Goal: Task Accomplishment & Management: Use online tool/utility

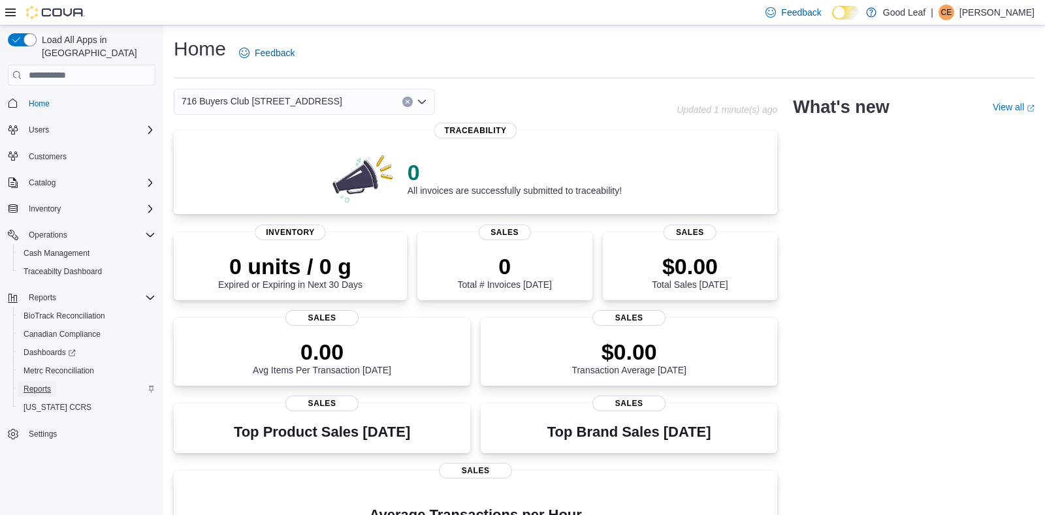
click at [44, 384] on span "Reports" at bounding box center [37, 389] width 27 height 10
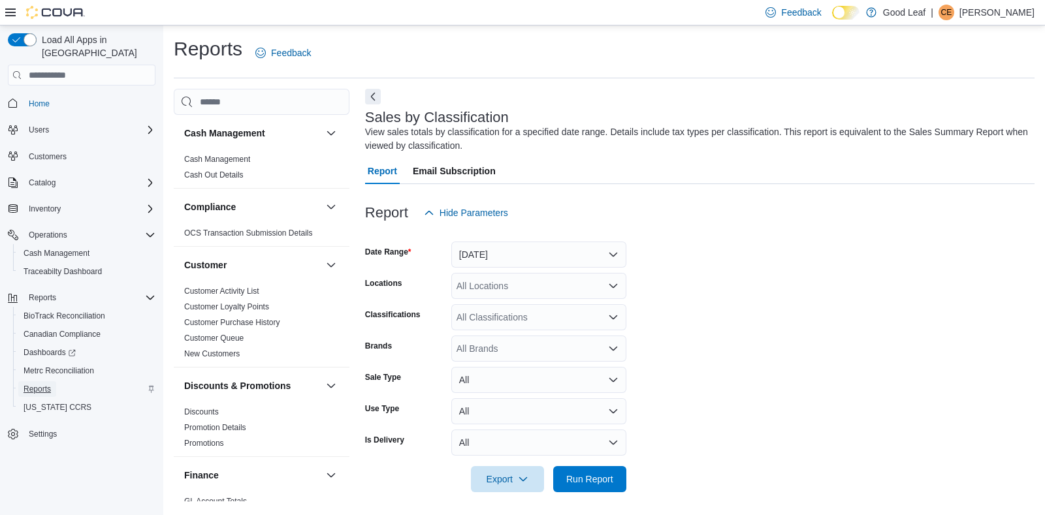
scroll to position [3, 0]
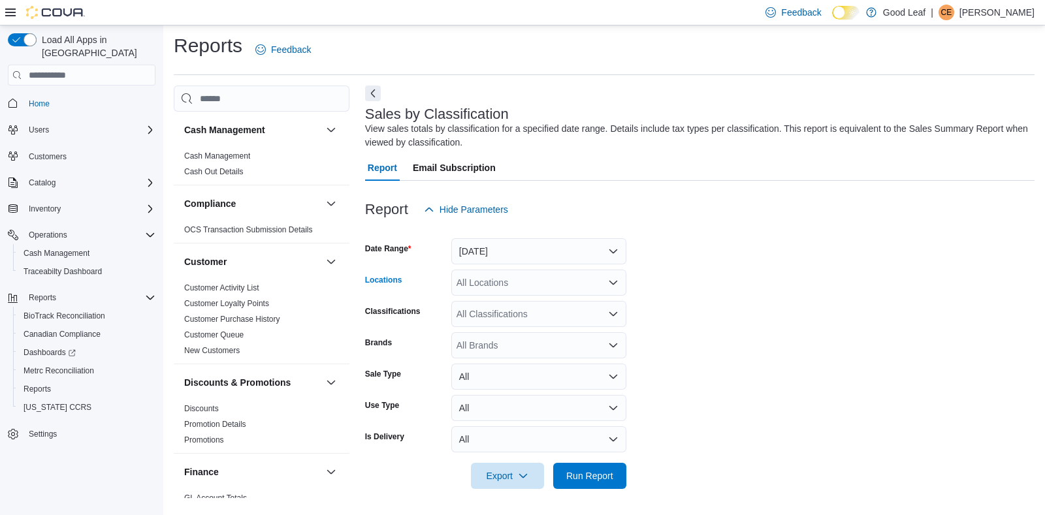
click at [514, 281] on div "All Locations" at bounding box center [538, 283] width 175 height 26
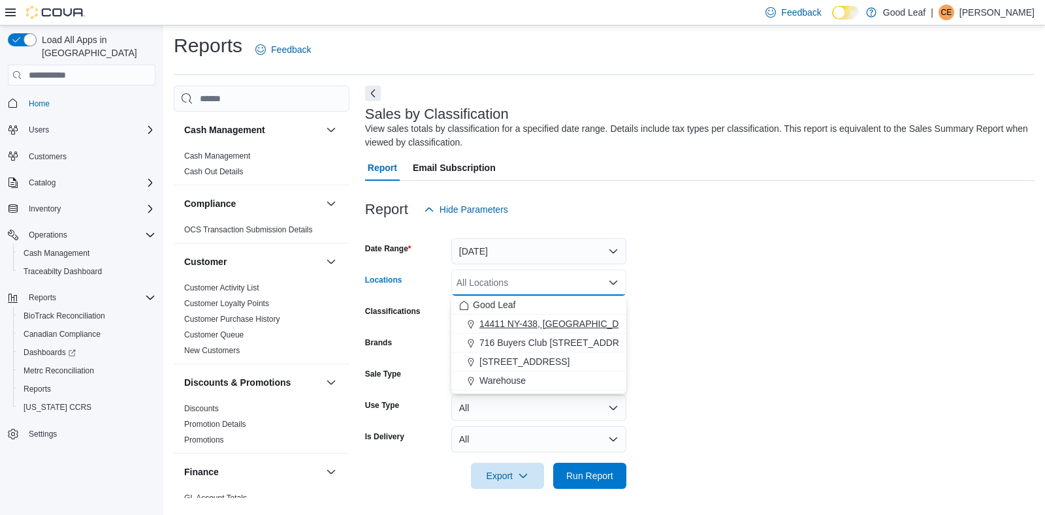
click at [510, 321] on span "14411 NY-438, [GEOGRAPHIC_DATA]" at bounding box center [558, 323] width 159 height 13
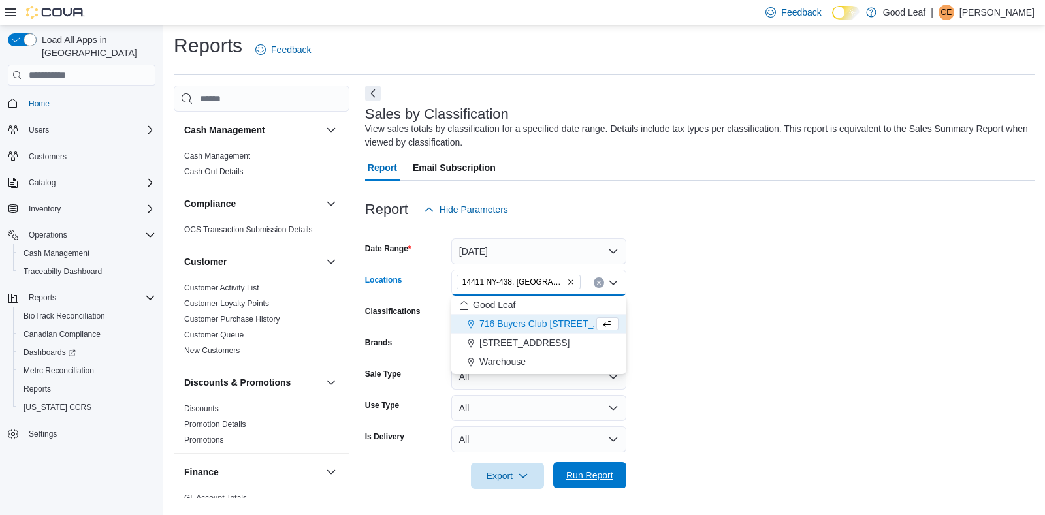
click at [565, 473] on span "Run Report" at bounding box center [589, 475] width 57 height 26
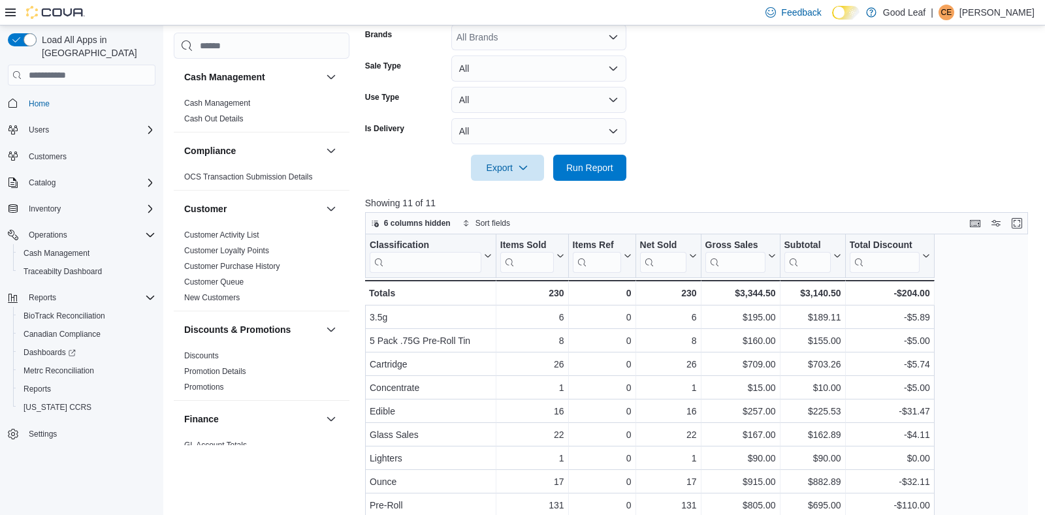
scroll to position [312, 0]
click at [1019, 220] on button "Enter fullscreen" at bounding box center [1017, 222] width 16 height 16
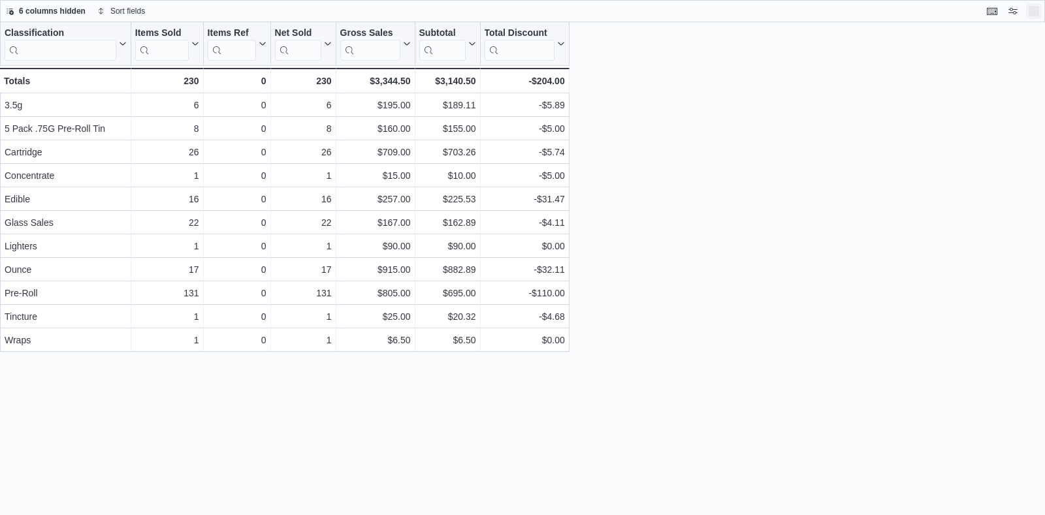
scroll to position [0, 0]
click at [1032, 10] on button "Exit fullscreen" at bounding box center [1034, 11] width 16 height 16
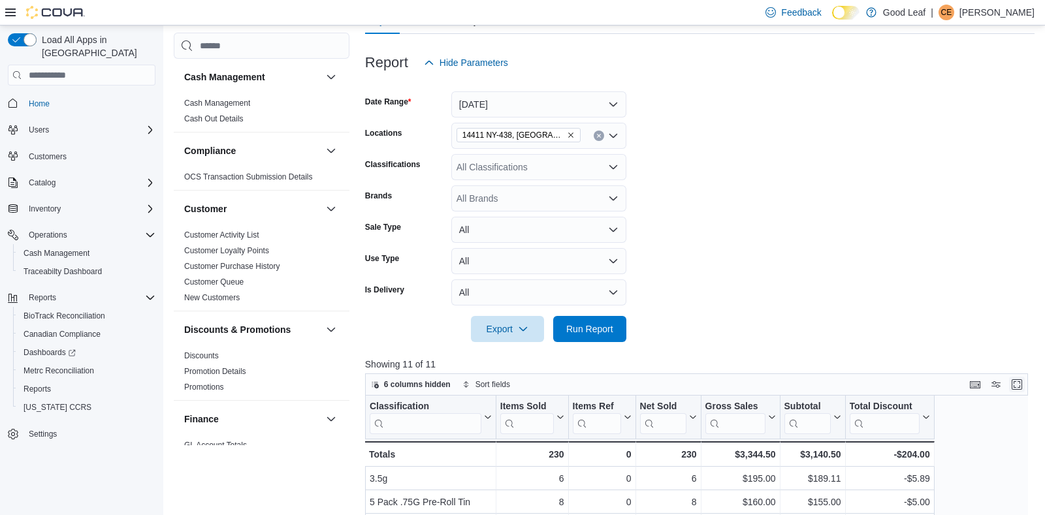
scroll to position [154, 0]
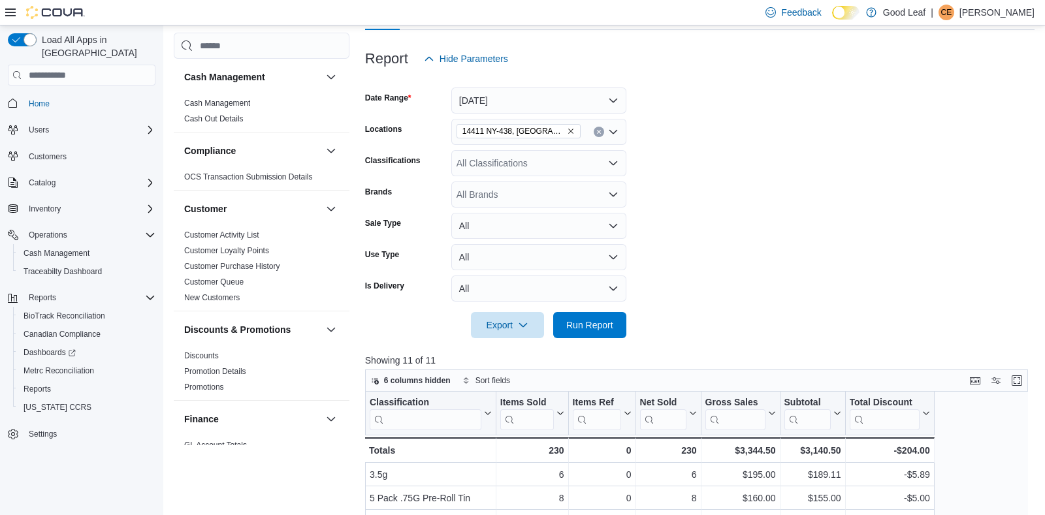
click at [568, 130] on icon "Remove 14411 NY-438, Gowanda from selection in this group" at bounding box center [570, 131] width 5 height 5
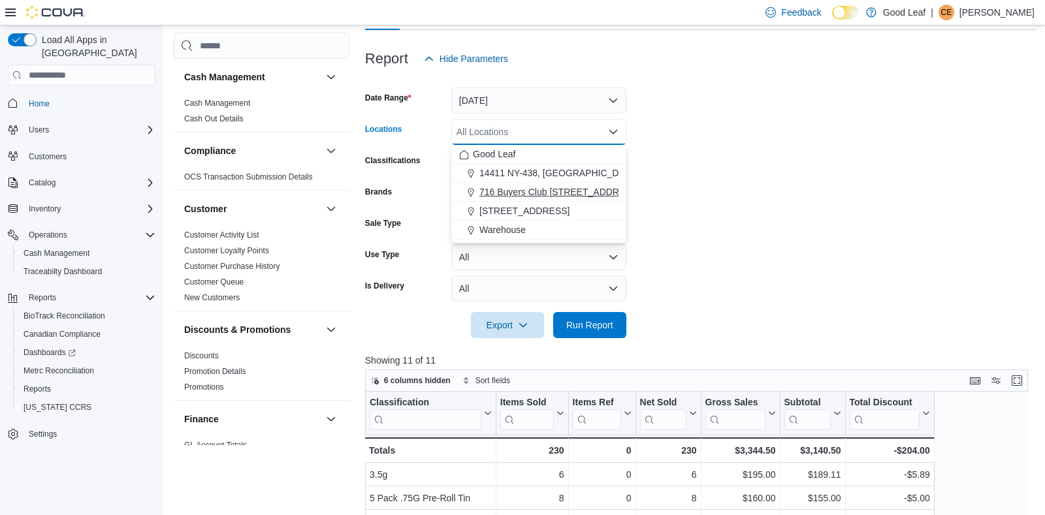
click at [549, 185] on span "716 Buyers Club [STREET_ADDRESS]" at bounding box center [559, 191] width 161 height 13
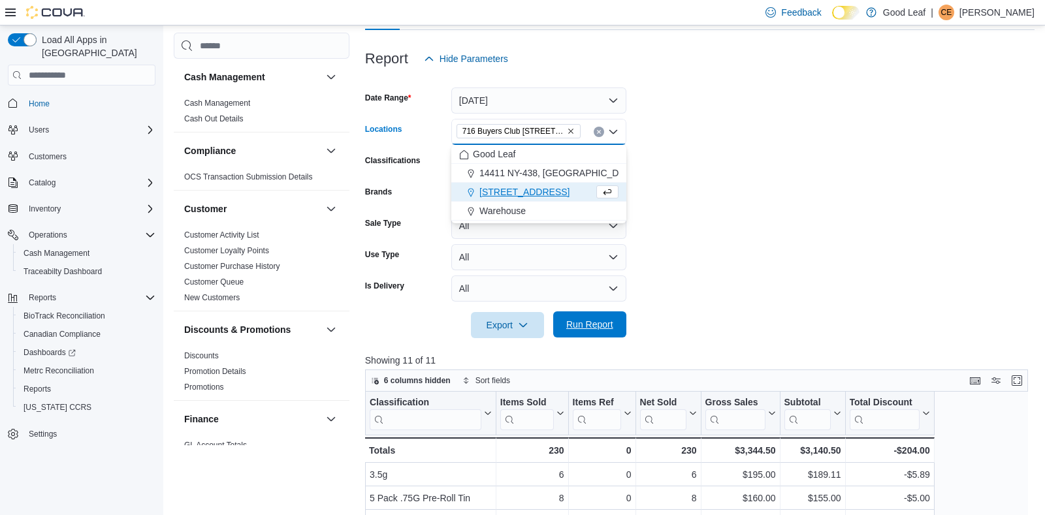
click at [571, 317] on span "Run Report" at bounding box center [589, 324] width 57 height 26
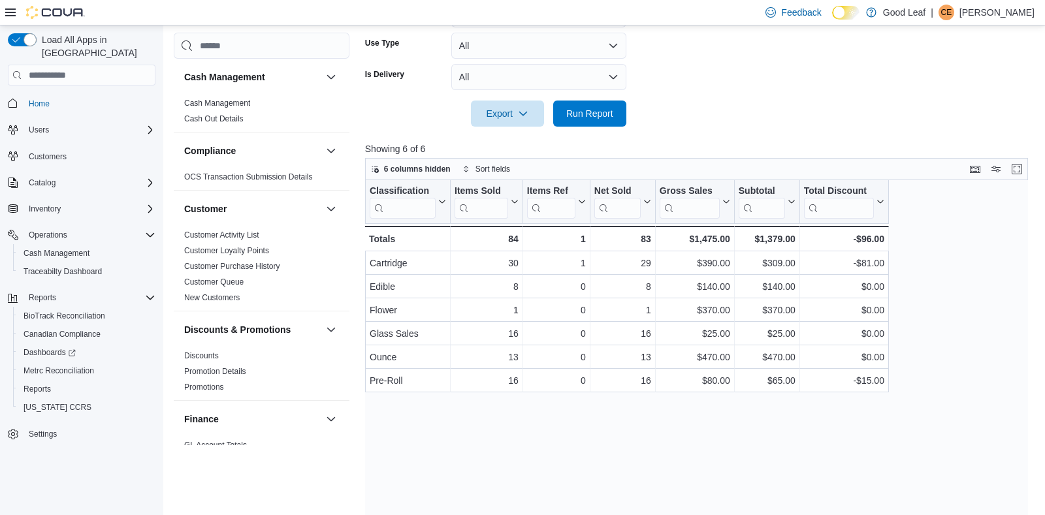
scroll to position [386, 0]
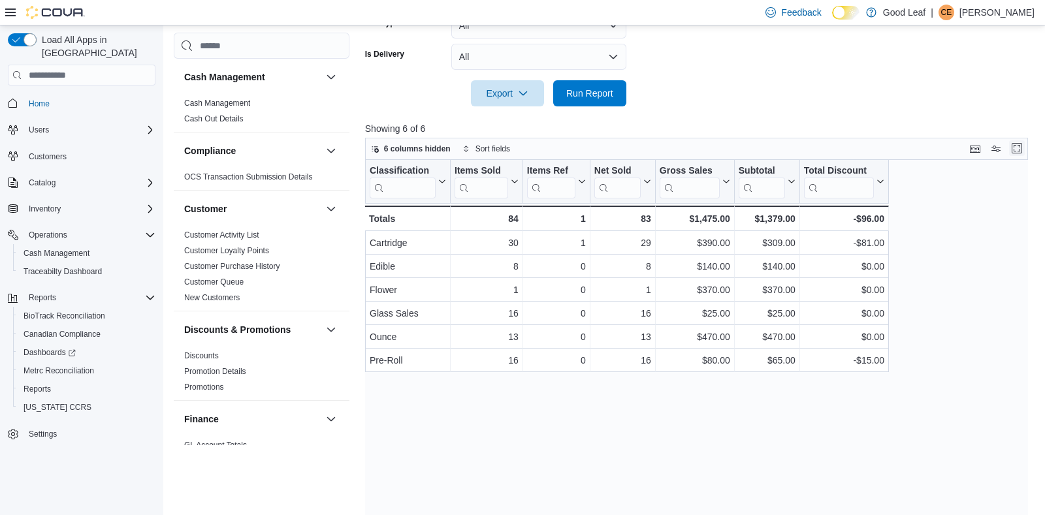
click at [1015, 146] on button "Enter fullscreen" at bounding box center [1017, 148] width 16 height 16
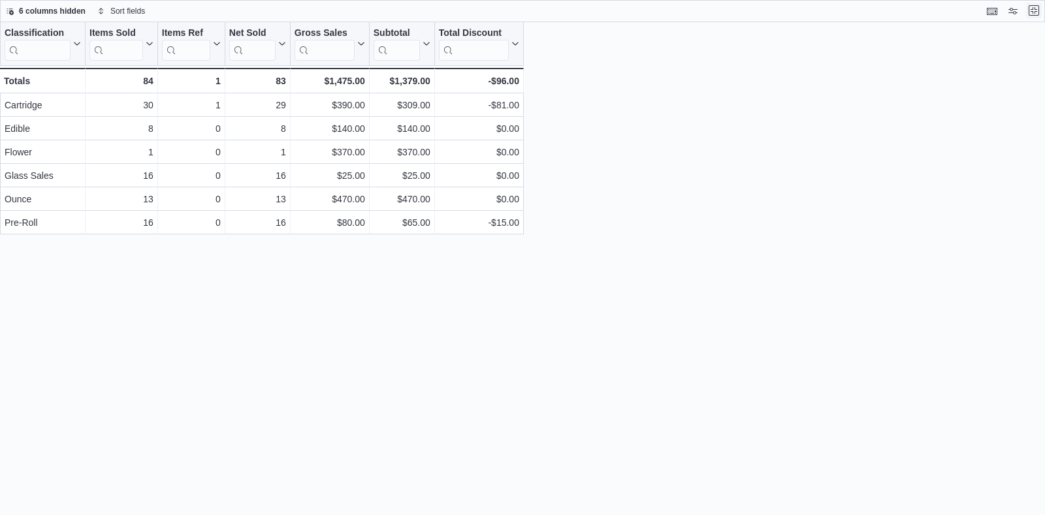
scroll to position [0, 0]
click at [1033, 8] on button "Exit fullscreen" at bounding box center [1034, 11] width 16 height 16
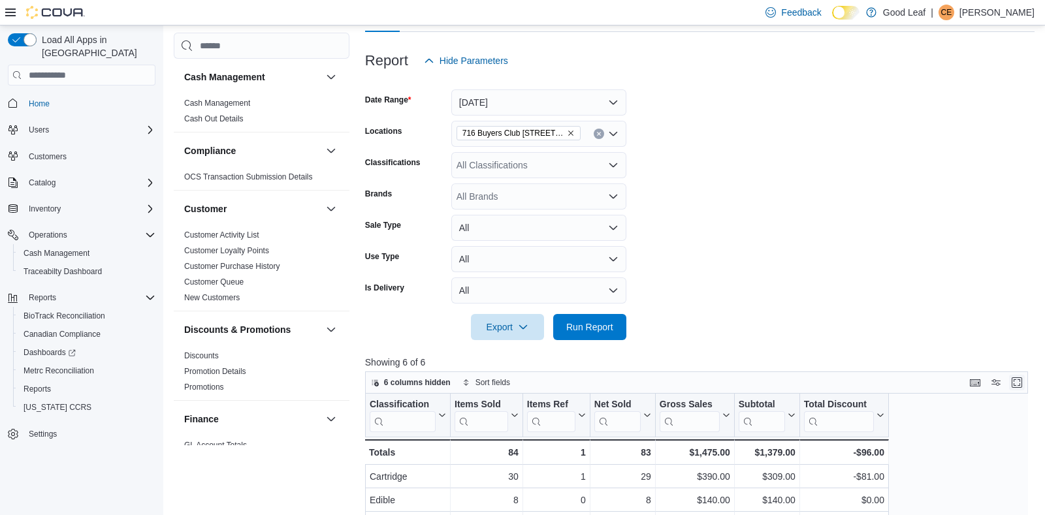
scroll to position [154, 0]
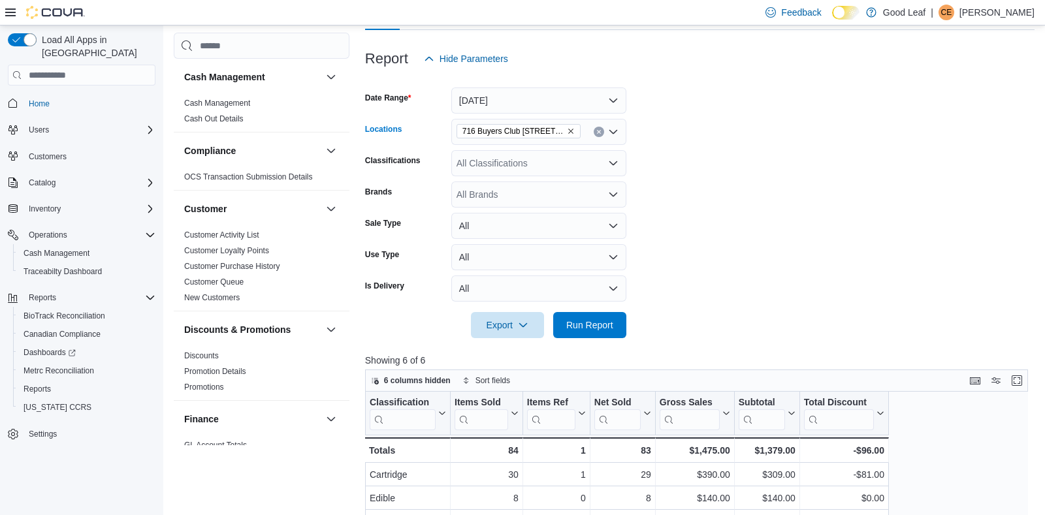
click at [568, 131] on icon "Remove 716 Buyers Club 6665 Route 417, Killbuck from selection in this group" at bounding box center [571, 131] width 8 height 8
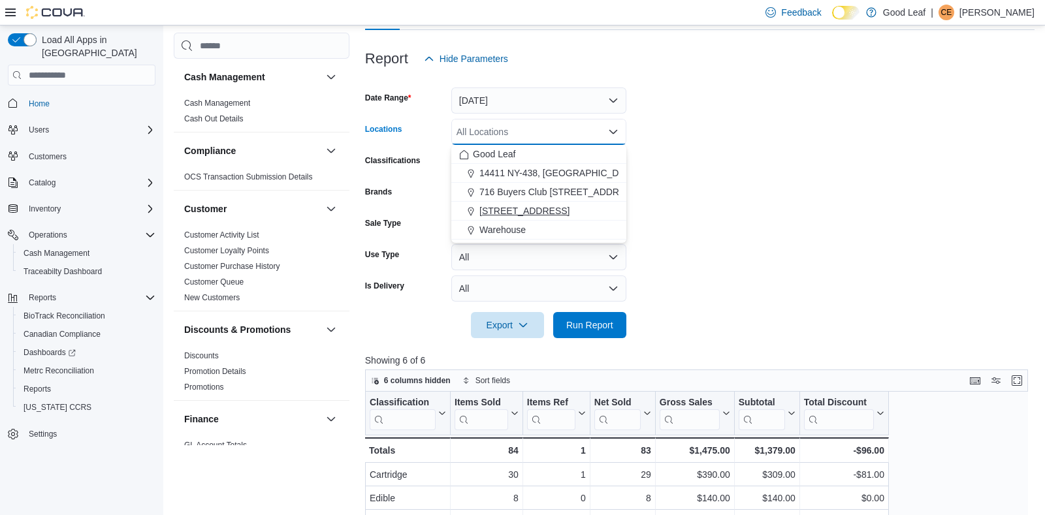
click at [561, 206] on span "[STREET_ADDRESS]" at bounding box center [524, 210] width 90 height 13
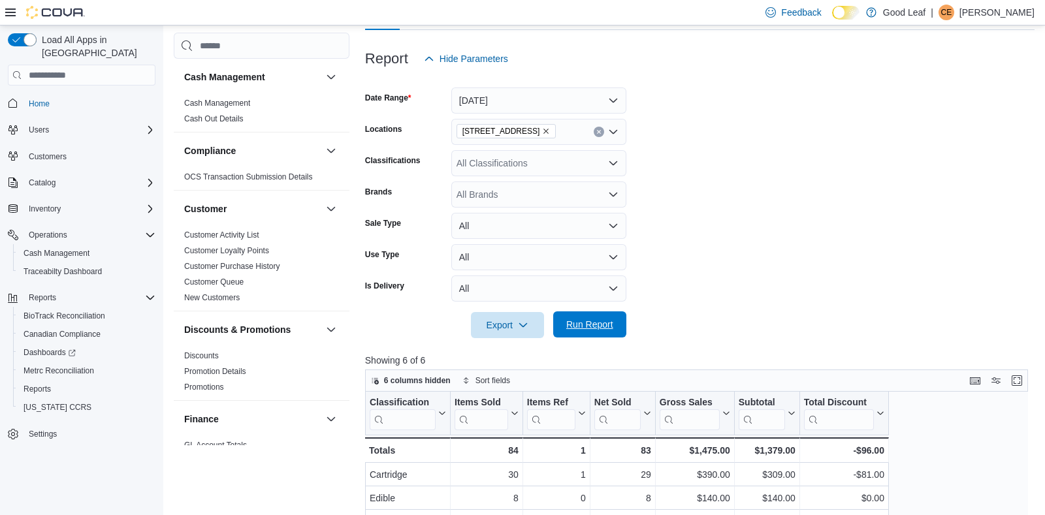
click at [582, 319] on span "Run Report" at bounding box center [589, 324] width 47 height 13
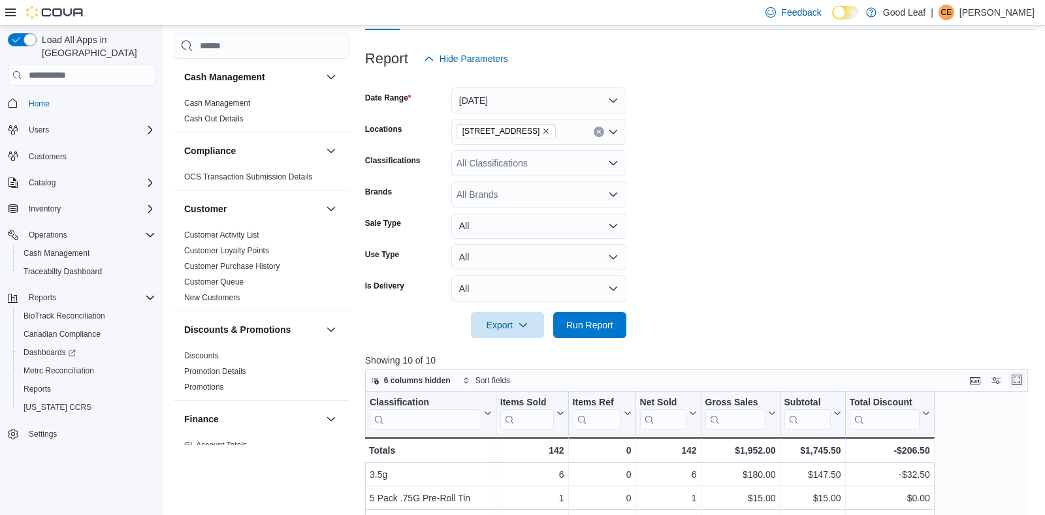
click at [1015, 379] on button "Enter fullscreen" at bounding box center [1017, 380] width 16 height 16
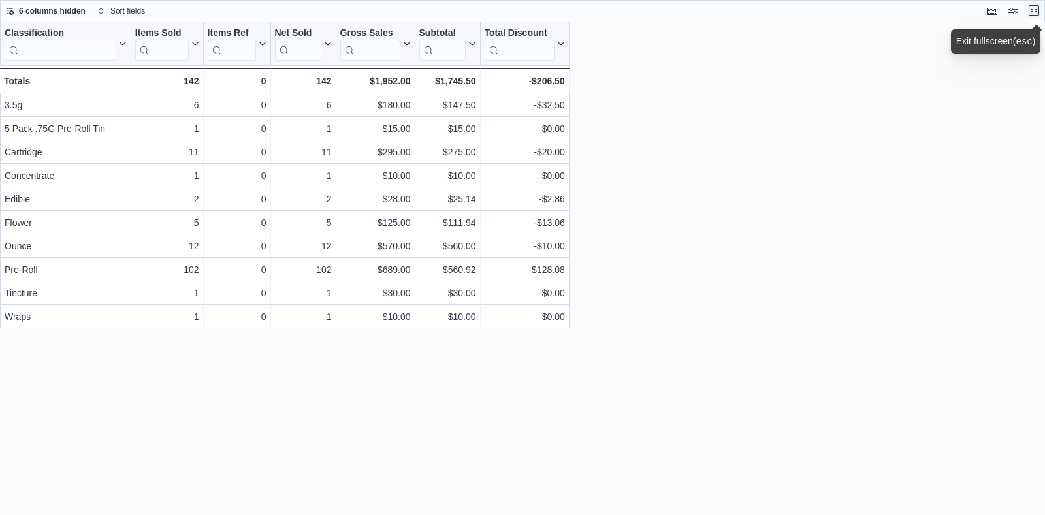
click at [1034, 11] on button "Exit fullscreen" at bounding box center [1034, 11] width 16 height 16
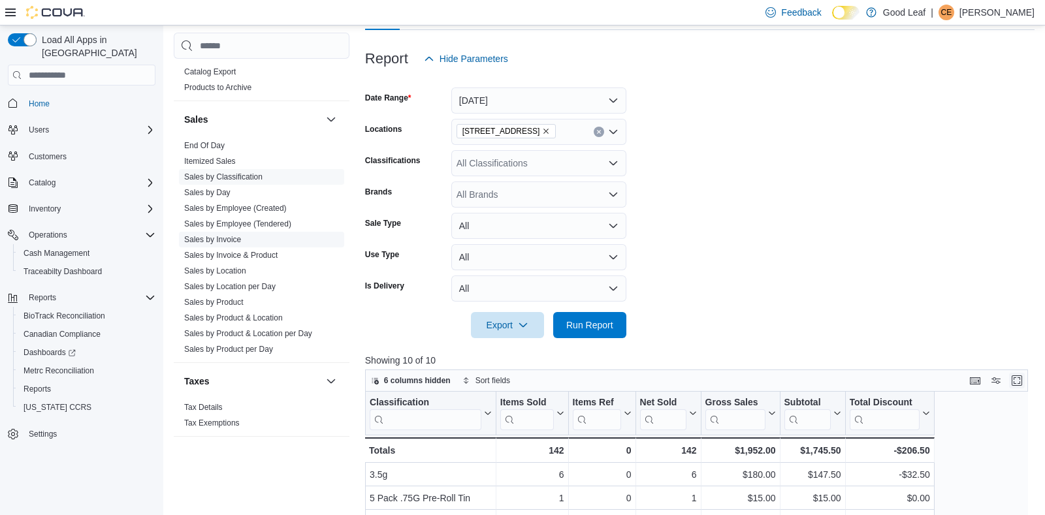
scroll to position [870, 0]
click at [215, 190] on link "Sales by Day" at bounding box center [207, 190] width 46 height 9
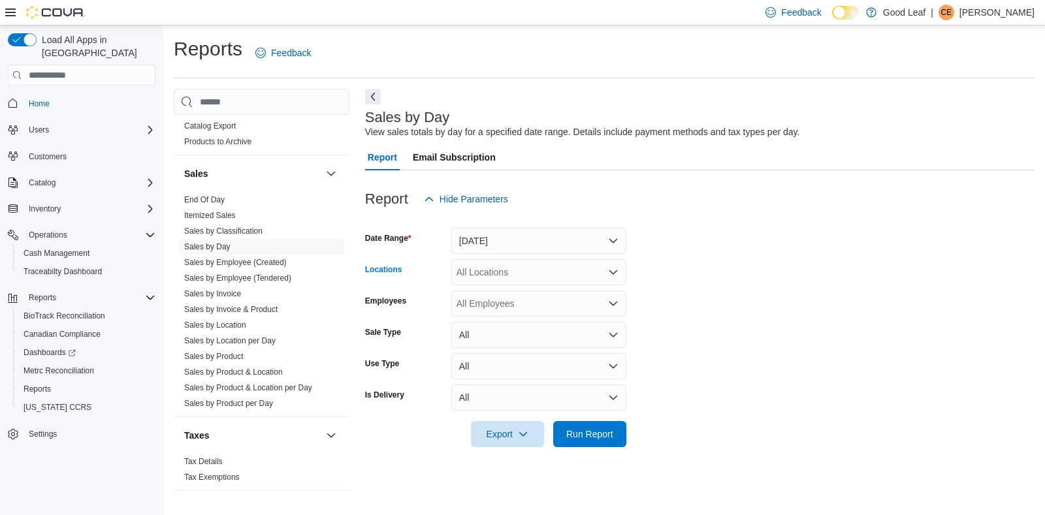
click at [615, 272] on icon "Open list of options" at bounding box center [613, 272] width 8 height 4
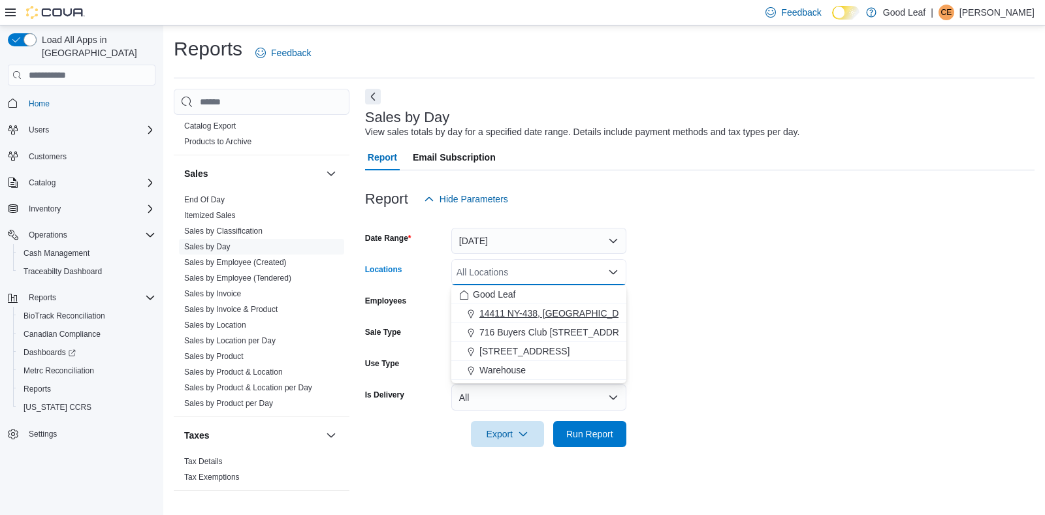
click at [519, 311] on span "14411 NY-438, [GEOGRAPHIC_DATA]" at bounding box center [558, 313] width 159 height 13
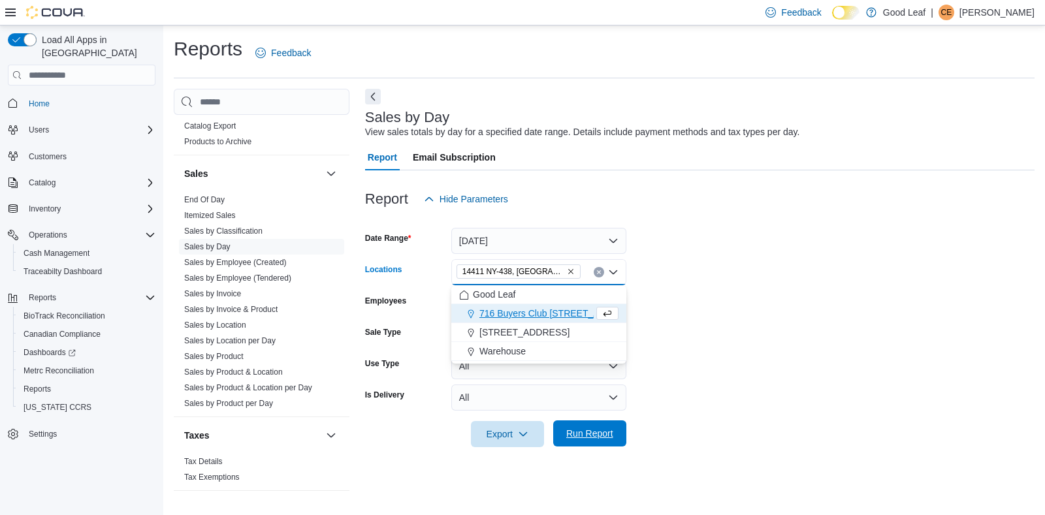
click at [581, 430] on span "Run Report" at bounding box center [589, 433] width 47 height 13
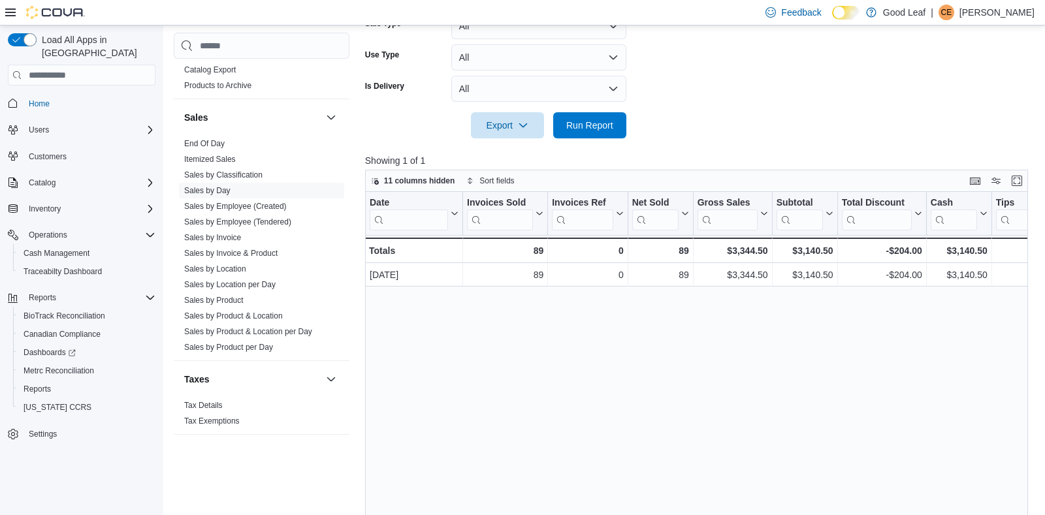
scroll to position [309, 0]
click at [1021, 180] on button "Enter fullscreen" at bounding box center [1017, 180] width 16 height 16
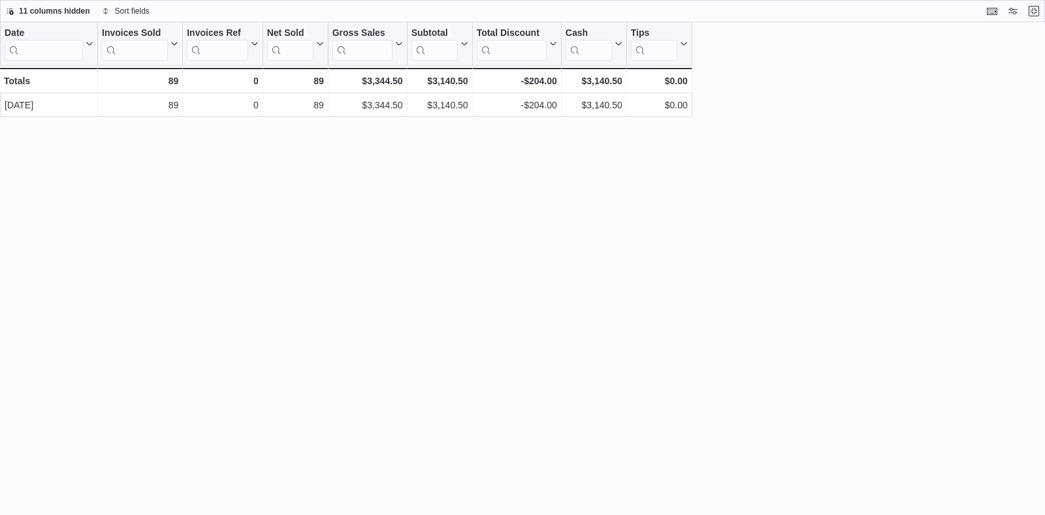
scroll to position [0, 0]
click at [1034, 8] on button "Exit fullscreen" at bounding box center [1034, 11] width 16 height 16
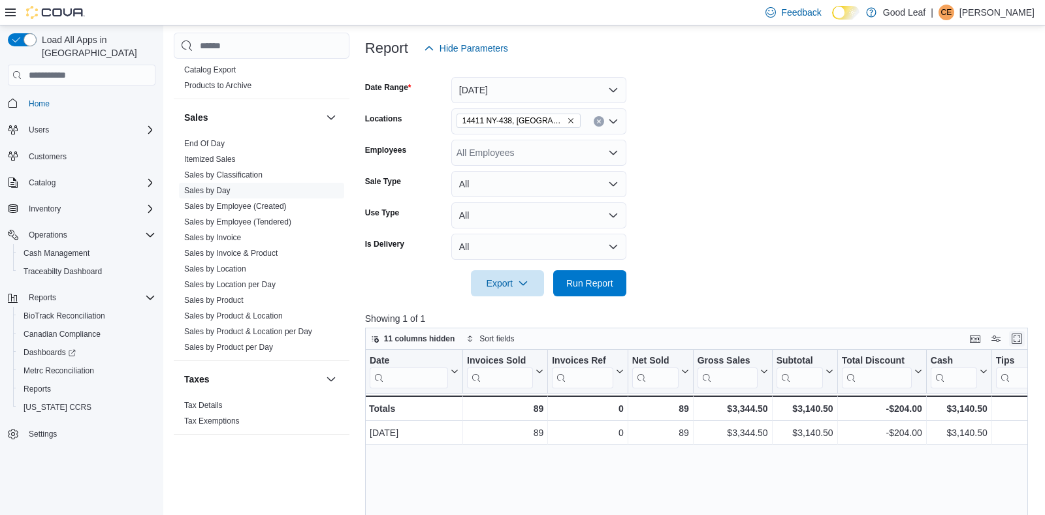
scroll to position [154, 0]
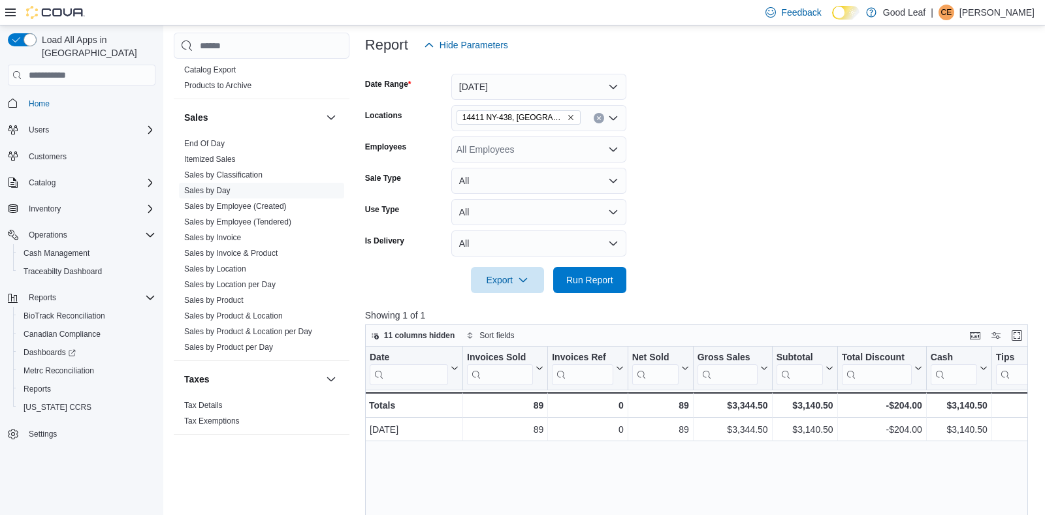
click at [568, 118] on icon "Remove 14411 NY-438, Gowanda from selection in this group" at bounding box center [570, 118] width 5 height 5
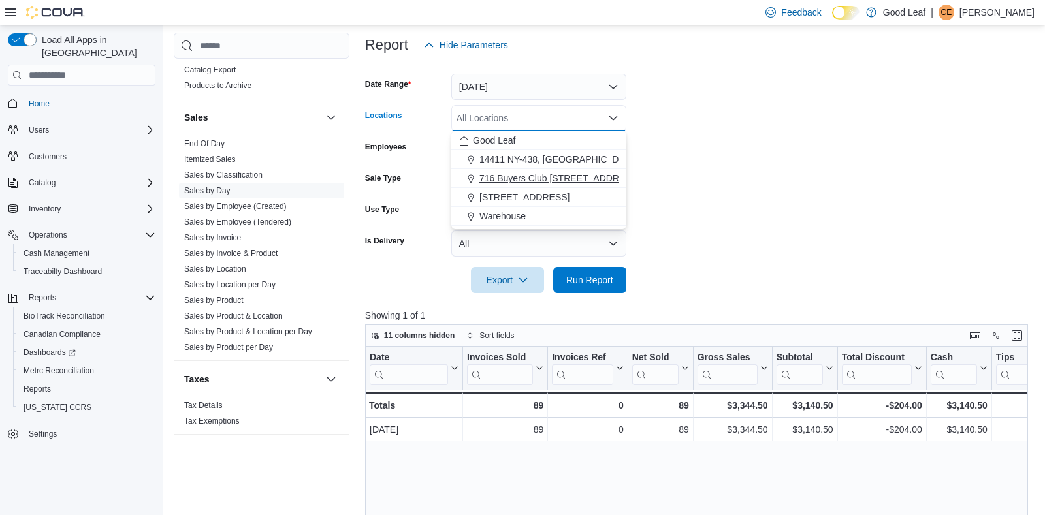
click at [544, 172] on span "716 Buyers Club [STREET_ADDRESS]" at bounding box center [559, 178] width 161 height 13
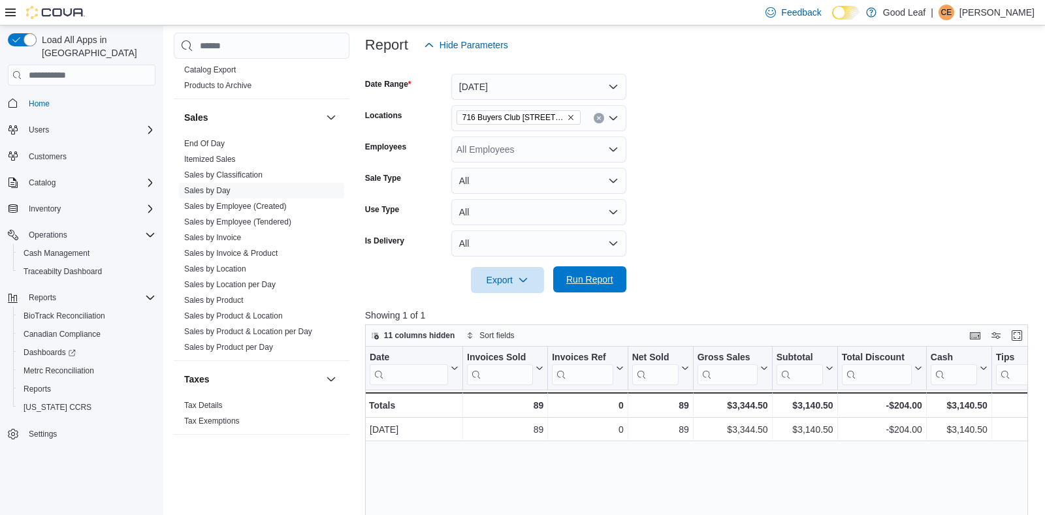
click at [580, 276] on span "Run Report" at bounding box center [589, 279] width 47 height 13
click at [1013, 330] on button "Enter fullscreen" at bounding box center [1017, 335] width 16 height 16
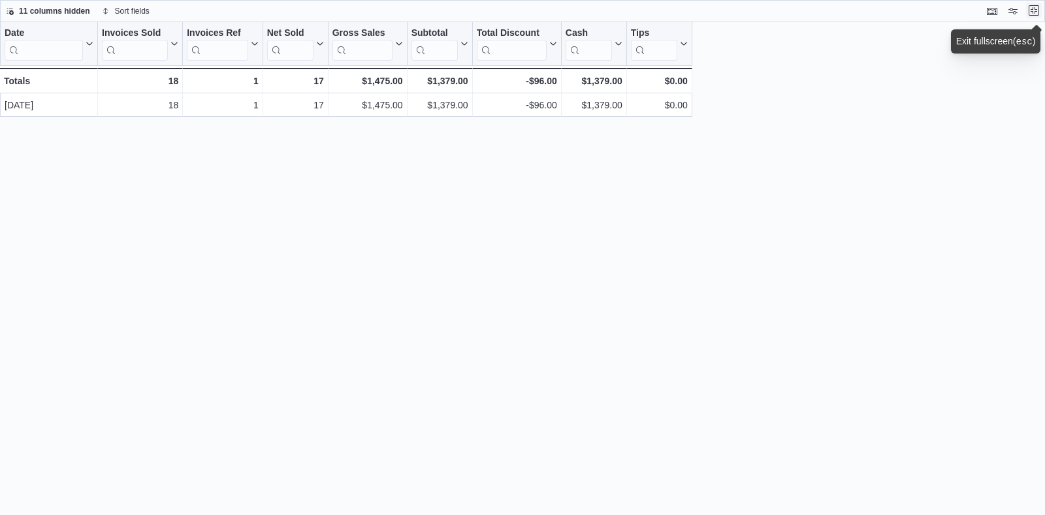
click at [1032, 8] on button "Exit fullscreen" at bounding box center [1034, 11] width 16 height 16
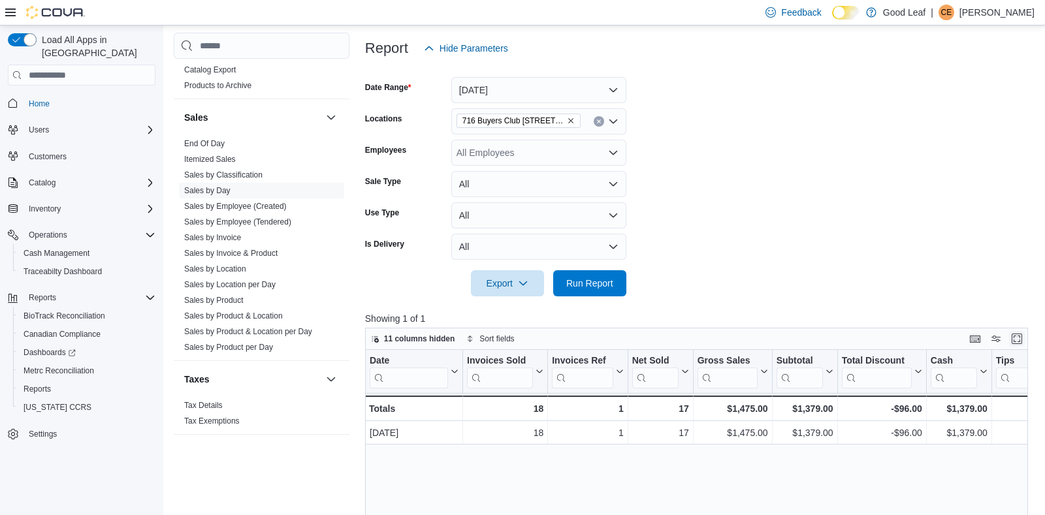
scroll to position [154, 0]
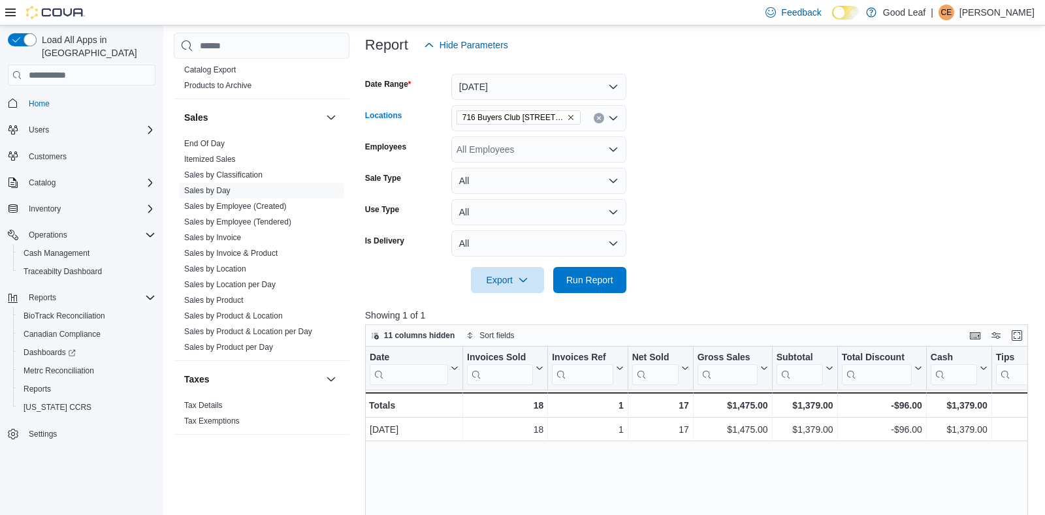
click at [569, 116] on icon "Remove 716 Buyers Club 6665 Route 417, Killbuck from selection in this group" at bounding box center [571, 118] width 8 height 8
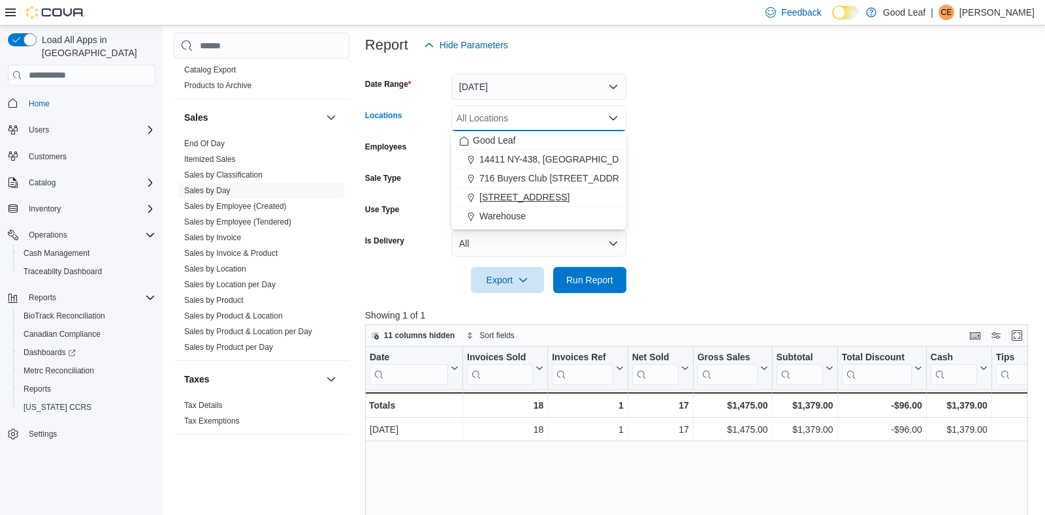
click at [550, 194] on span "[STREET_ADDRESS]" at bounding box center [524, 197] width 90 height 13
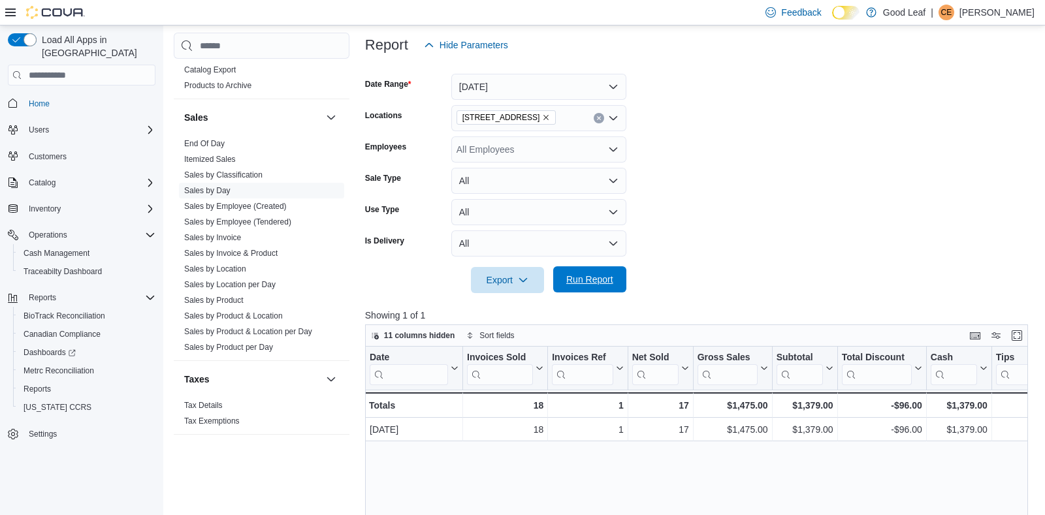
click at [575, 277] on span "Run Report" at bounding box center [589, 279] width 47 height 13
click at [1014, 334] on button "Enter fullscreen" at bounding box center [1017, 335] width 16 height 16
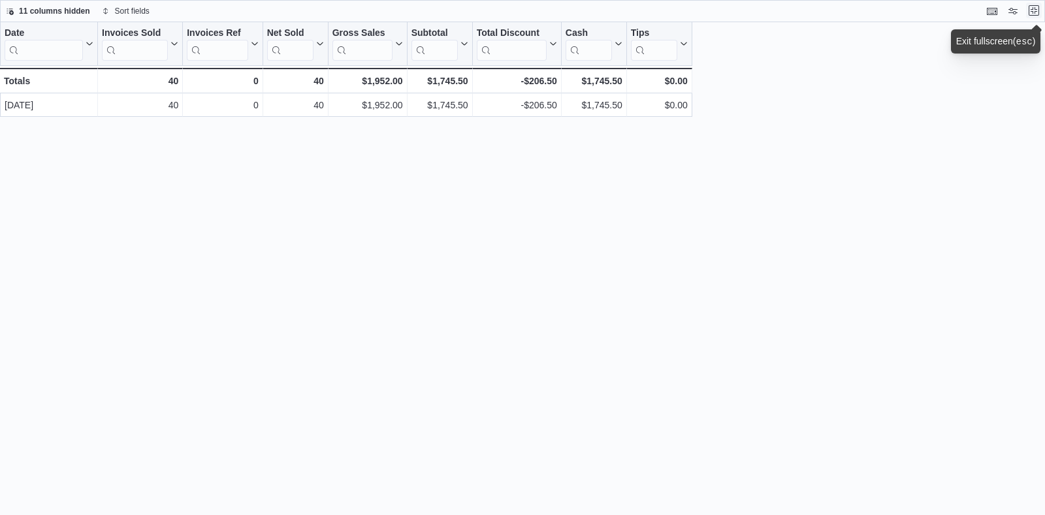
click at [1032, 10] on button "Exit fullscreen" at bounding box center [1034, 11] width 16 height 16
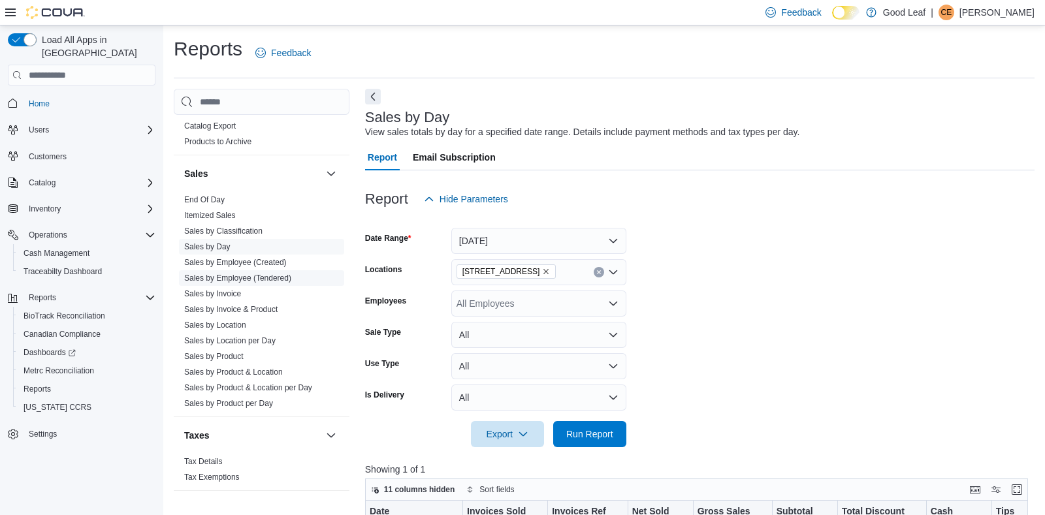
click at [253, 277] on link "Sales by Employee (Tendered)" at bounding box center [237, 278] width 107 height 9
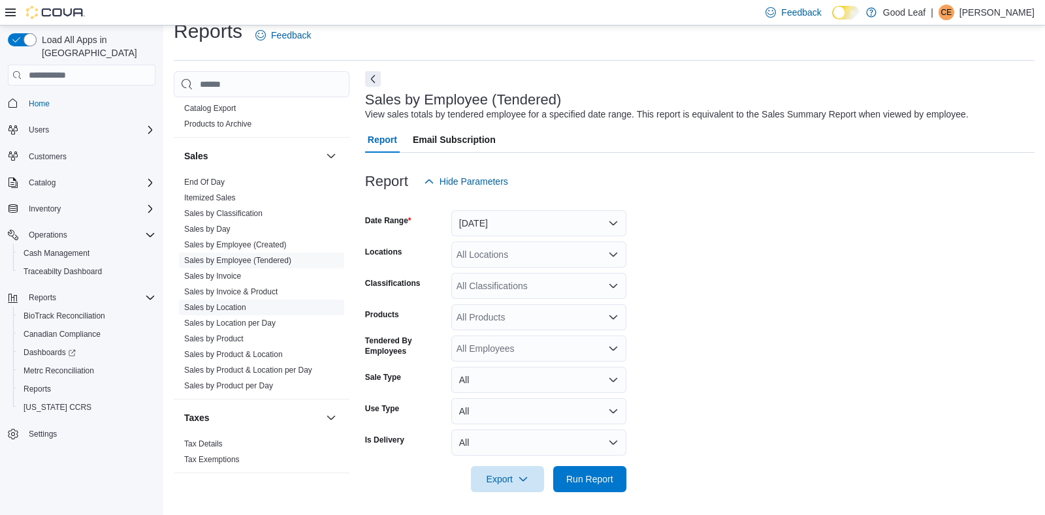
scroll to position [21, 0]
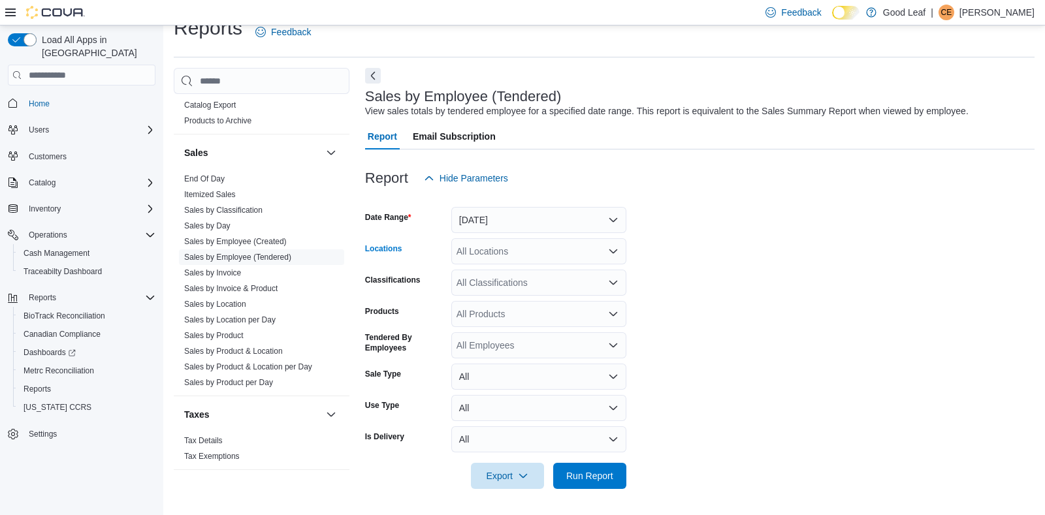
click at [501, 251] on div "All Locations" at bounding box center [538, 251] width 175 height 26
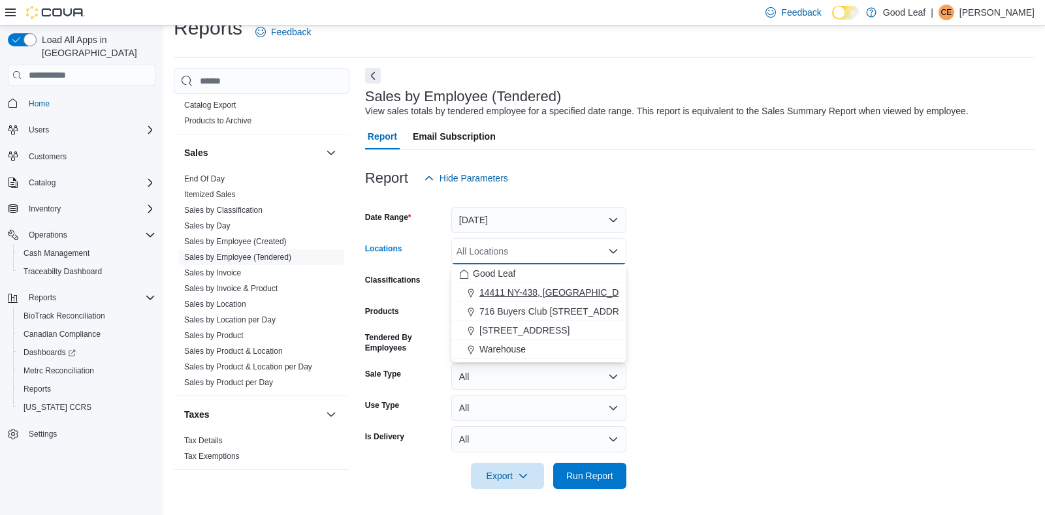
click at [501, 295] on span "14411 NY-438, [GEOGRAPHIC_DATA]" at bounding box center [558, 292] width 159 height 13
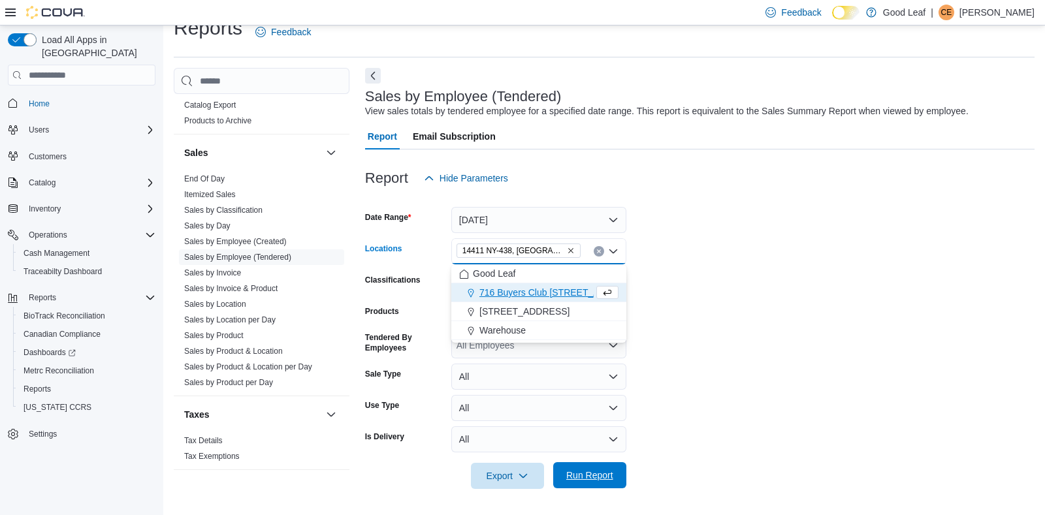
click at [571, 477] on span "Run Report" at bounding box center [589, 475] width 47 height 13
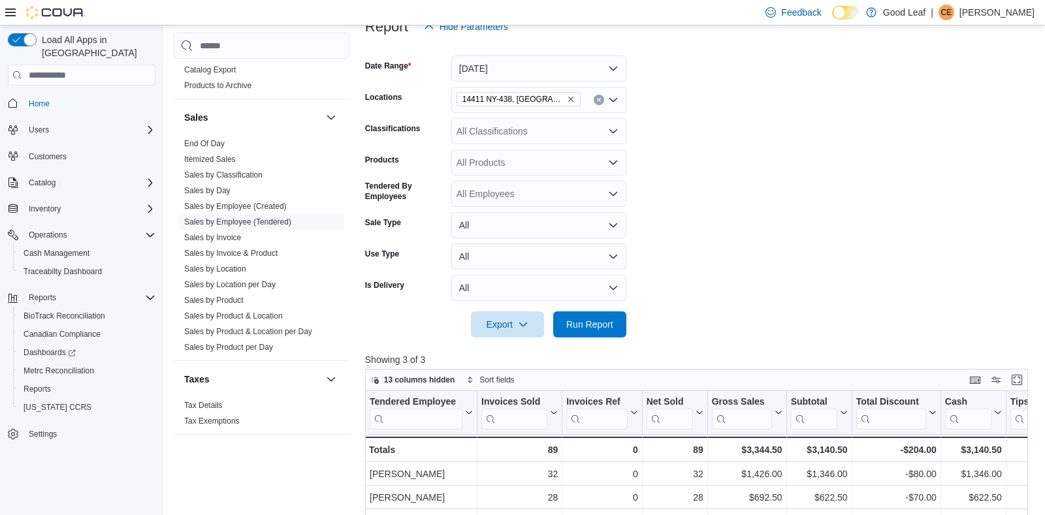
scroll to position [175, 0]
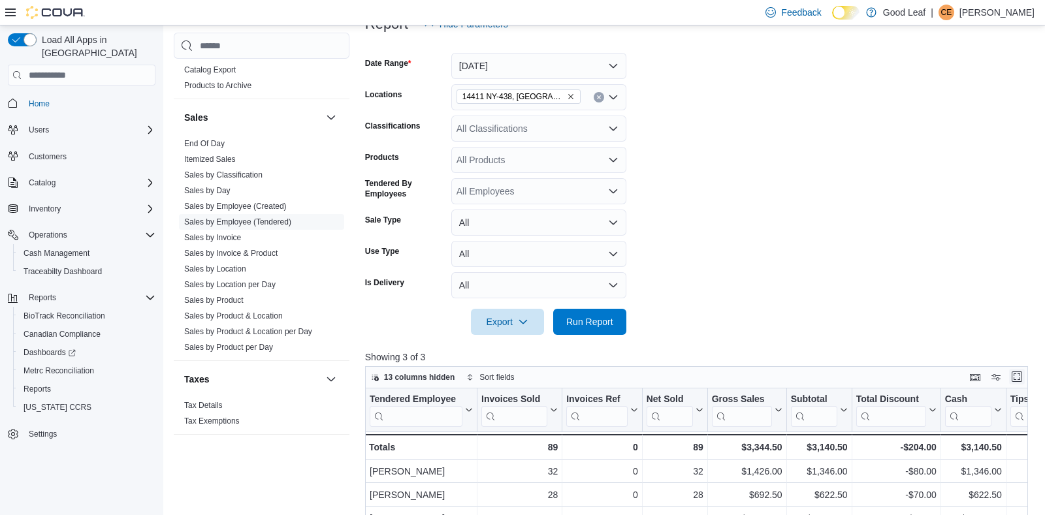
click at [1018, 375] on button "Enter fullscreen" at bounding box center [1017, 377] width 16 height 16
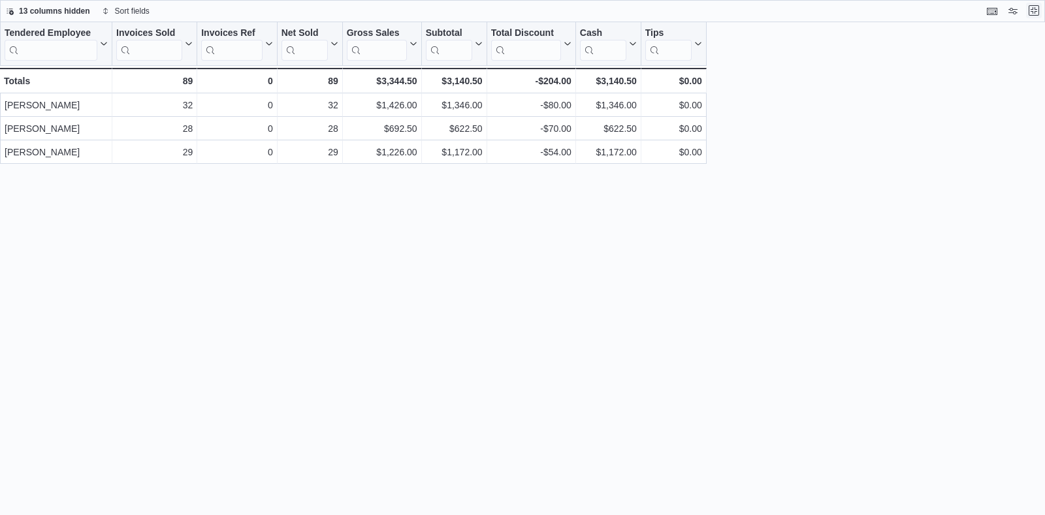
scroll to position [0, 0]
click at [1033, 9] on button "Exit fullscreen" at bounding box center [1034, 11] width 16 height 16
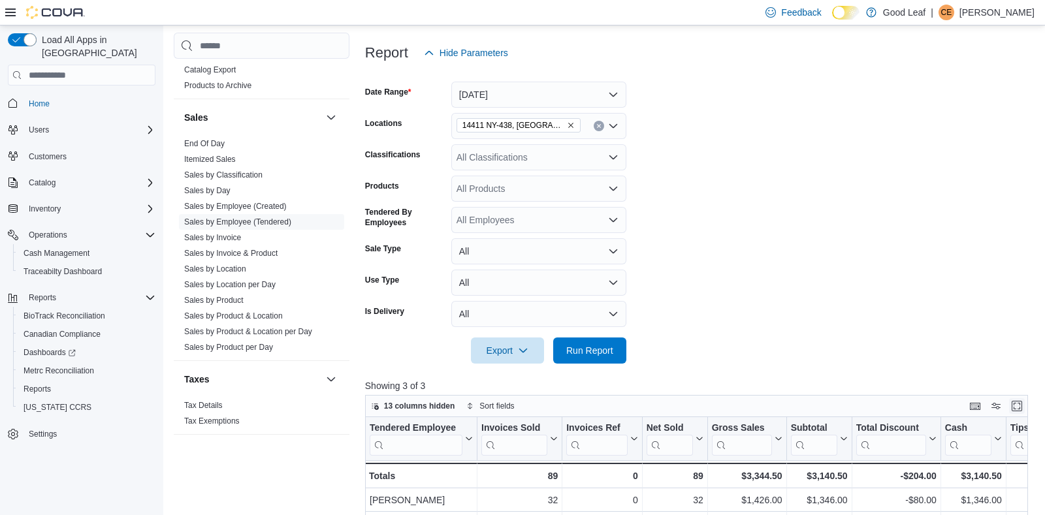
scroll to position [154, 0]
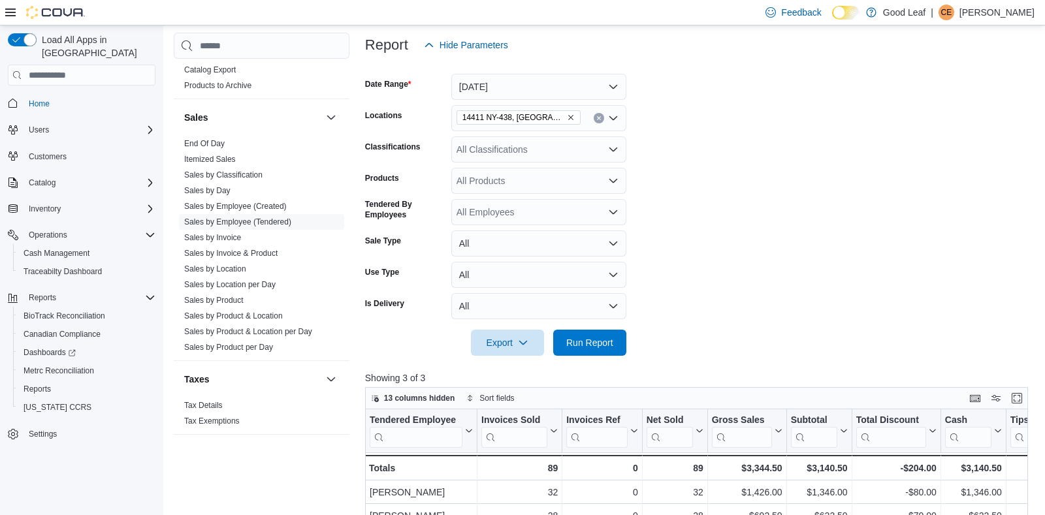
click at [567, 119] on icon "Remove 14411 NY-438, Gowanda from selection in this group" at bounding box center [571, 118] width 8 height 8
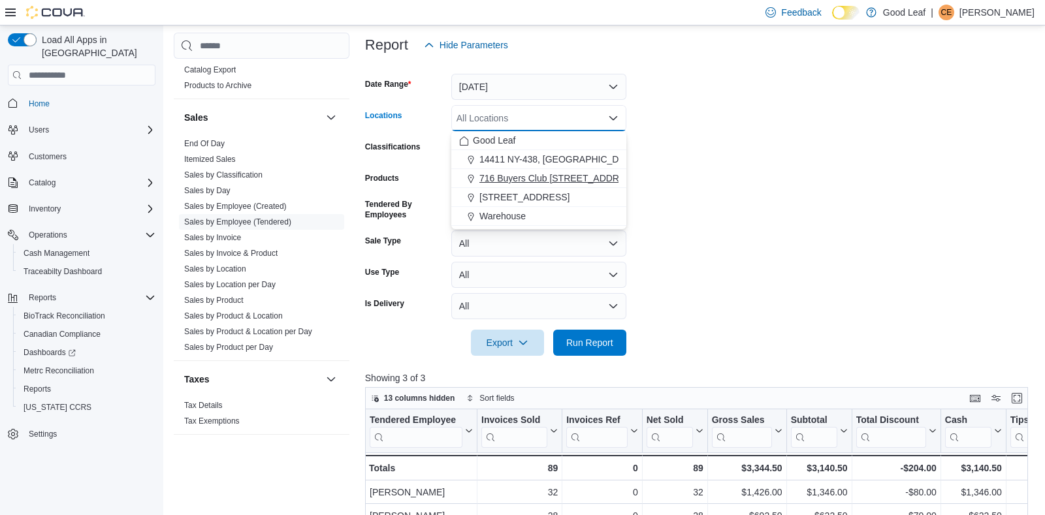
click at [539, 173] on span "716 Buyers Club [STREET_ADDRESS]" at bounding box center [559, 178] width 161 height 13
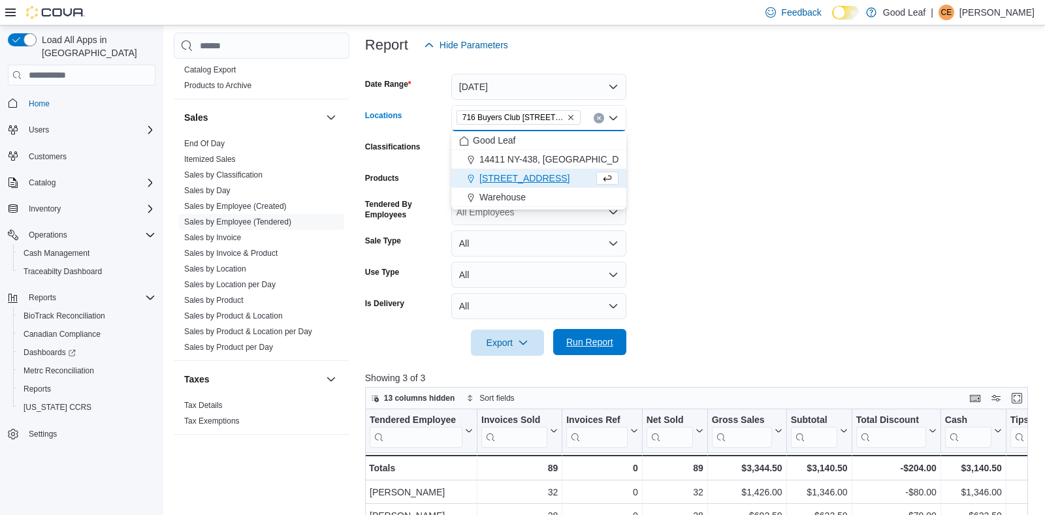
click at [584, 347] on span "Run Report" at bounding box center [589, 342] width 47 height 13
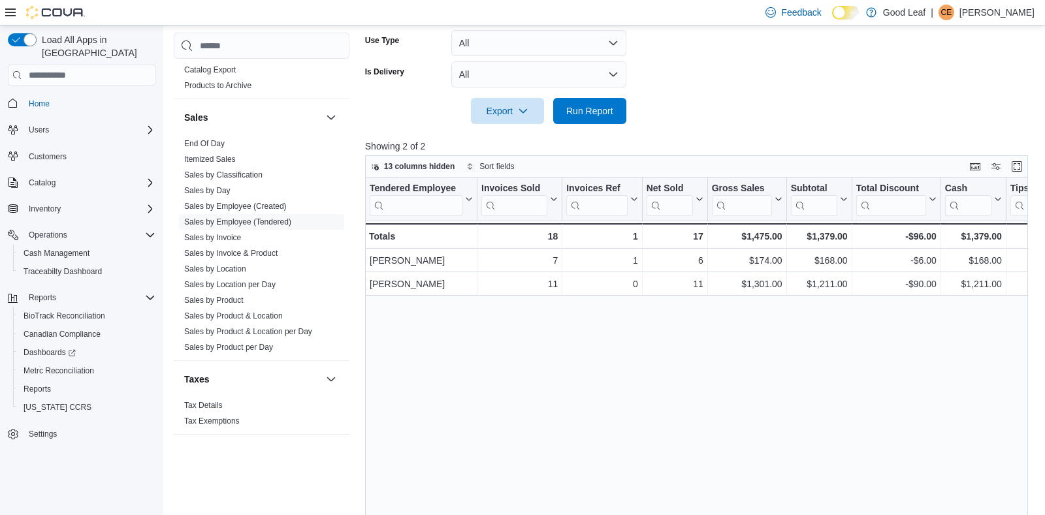
scroll to position [386, 0]
click at [1014, 163] on button "Enter fullscreen" at bounding box center [1017, 166] width 16 height 16
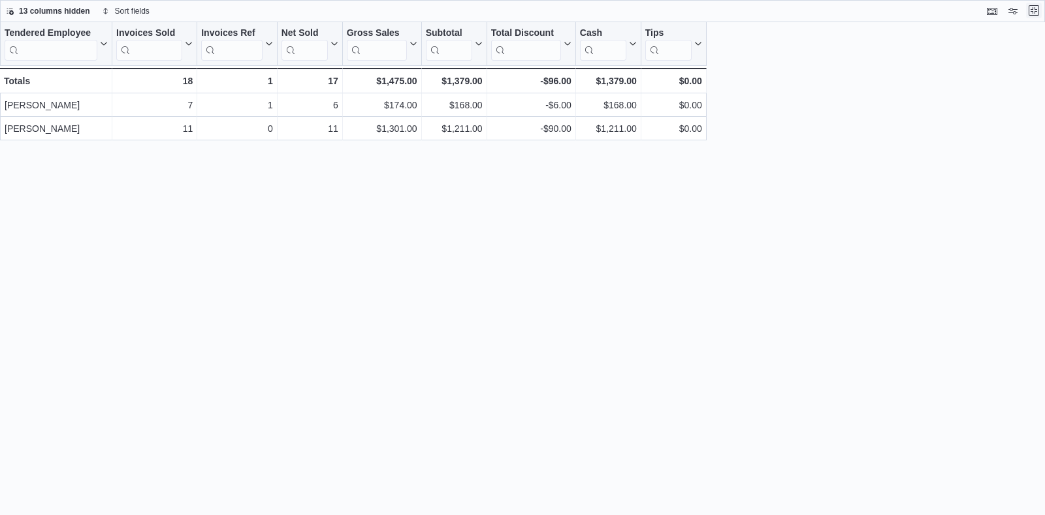
scroll to position [0, 0]
click at [1030, 8] on button "Exit fullscreen" at bounding box center [1034, 11] width 16 height 16
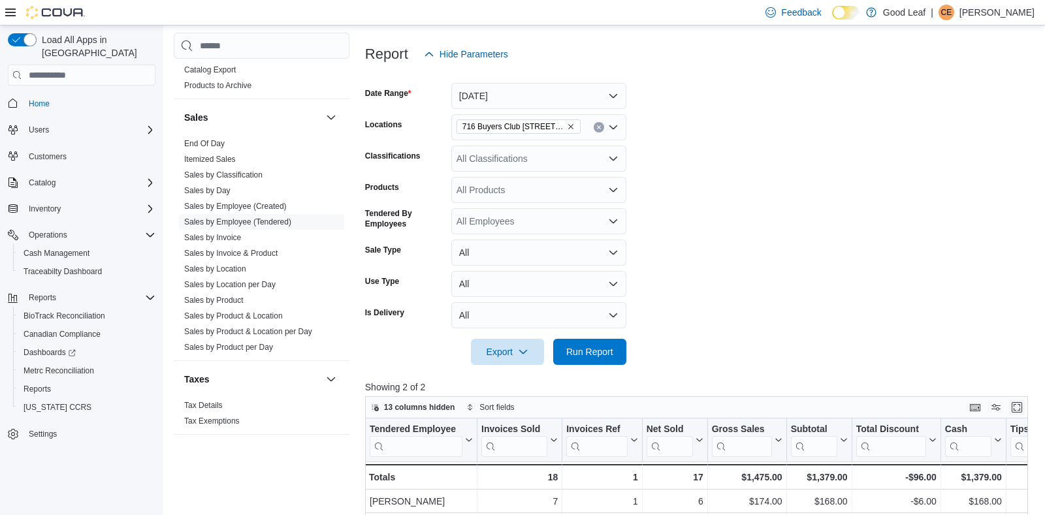
scroll to position [154, 0]
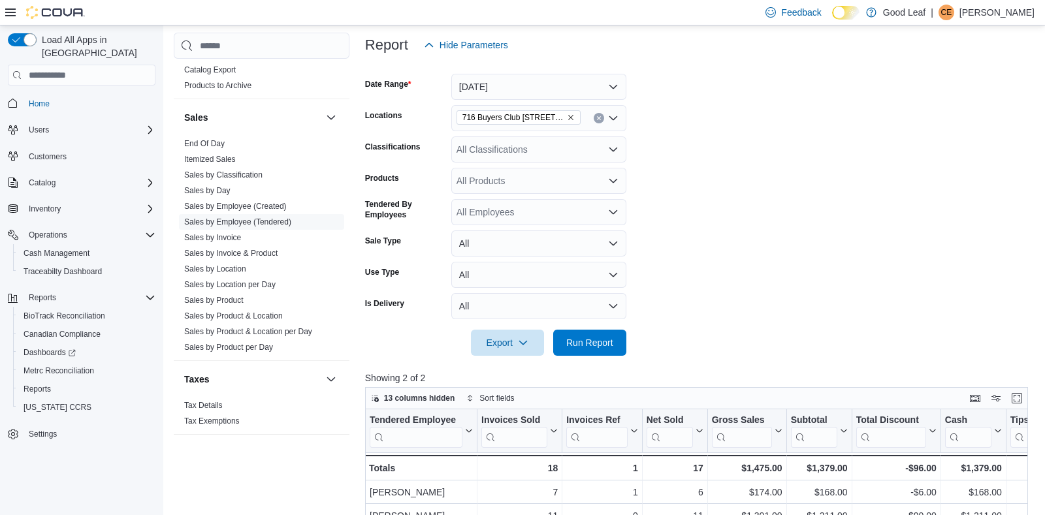
click at [569, 116] on icon "Remove 716 Buyers Club 6665 Route 417, Killbuck from selection in this group" at bounding box center [571, 118] width 8 height 8
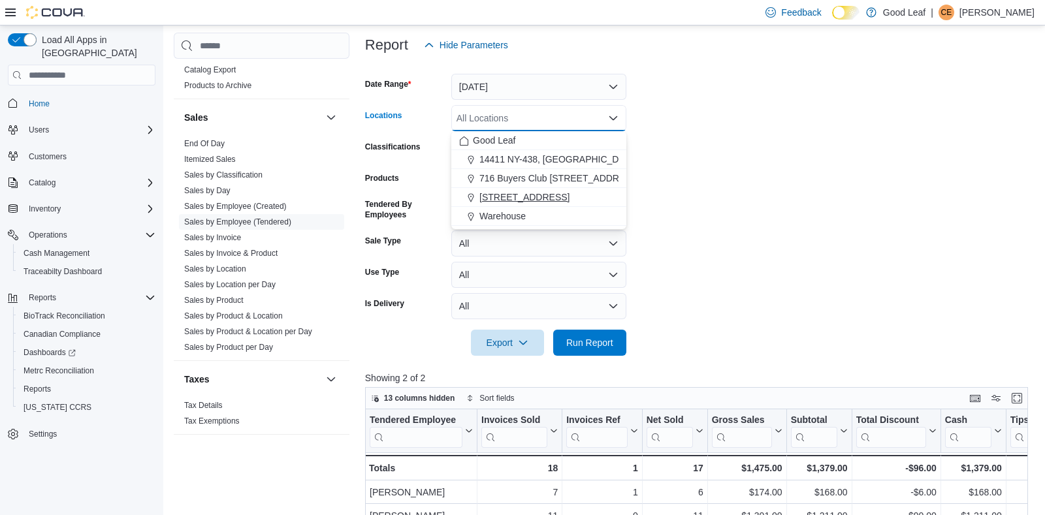
click at [562, 192] on span "[STREET_ADDRESS]" at bounding box center [524, 197] width 90 height 13
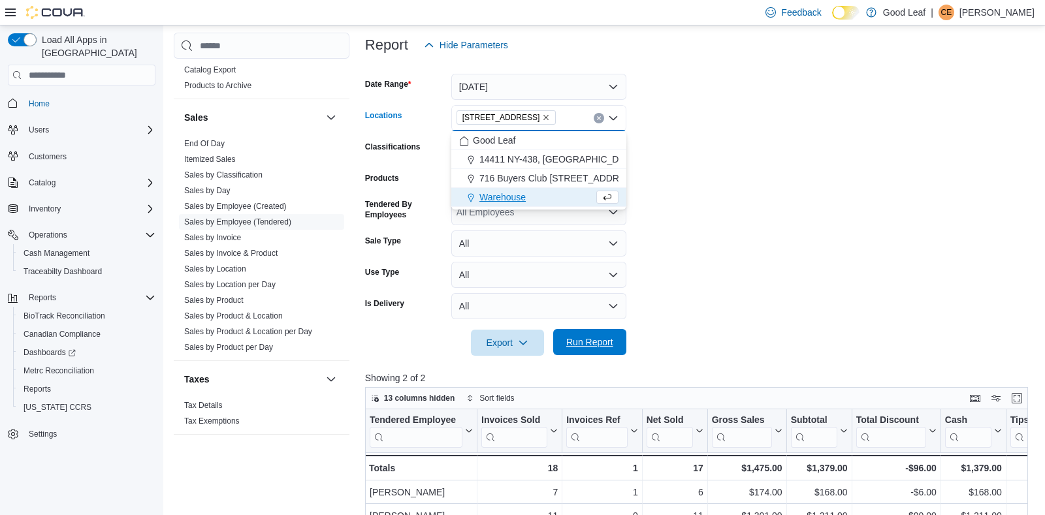
click at [579, 343] on span "Run Report" at bounding box center [589, 342] width 47 height 13
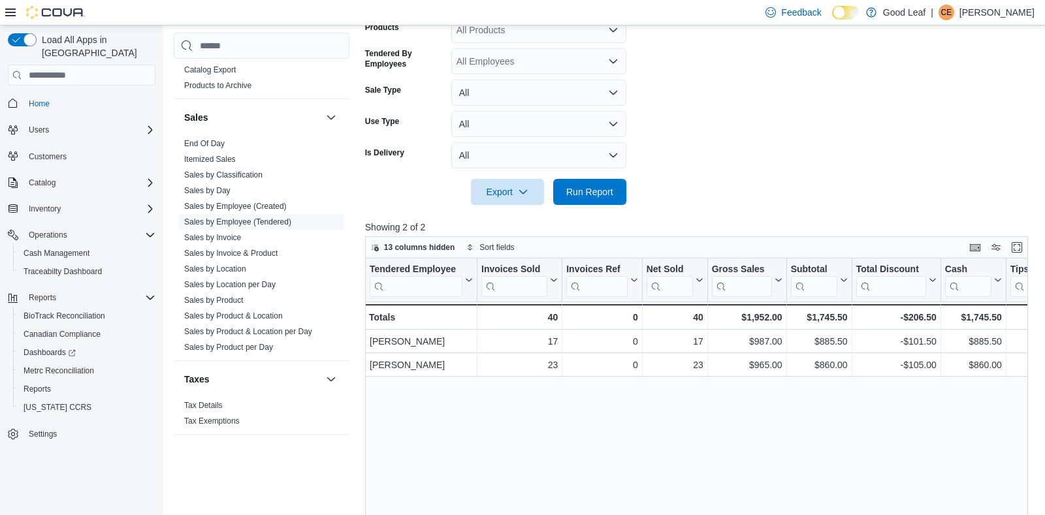
scroll to position [309, 0]
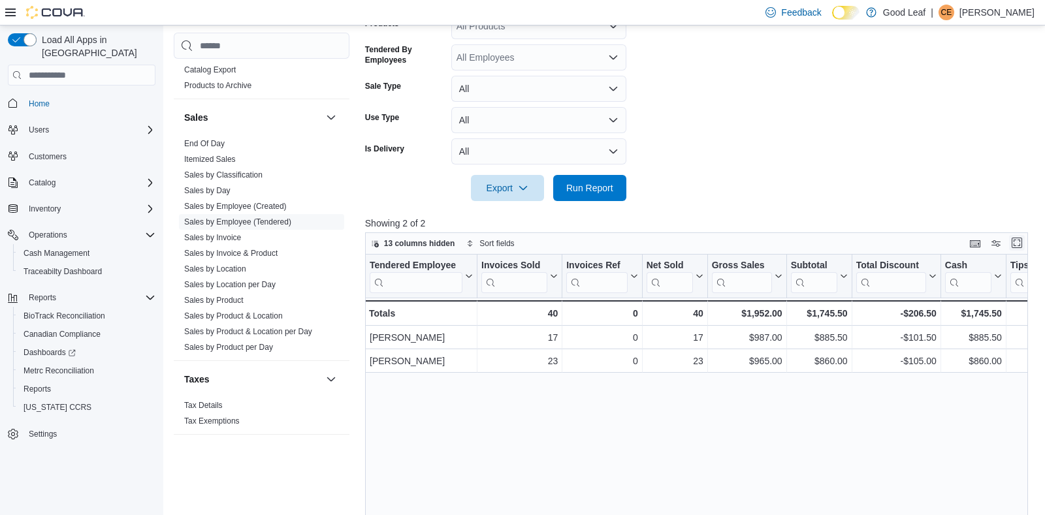
click at [1015, 246] on button "Enter fullscreen" at bounding box center [1017, 243] width 16 height 16
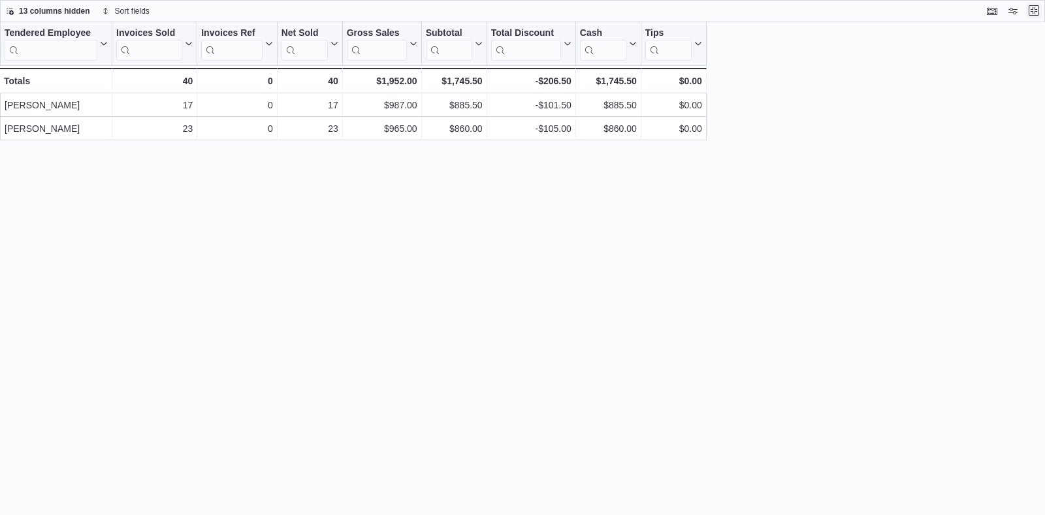
scroll to position [0, 0]
click at [1034, 11] on button "Exit fullscreen" at bounding box center [1034, 11] width 16 height 16
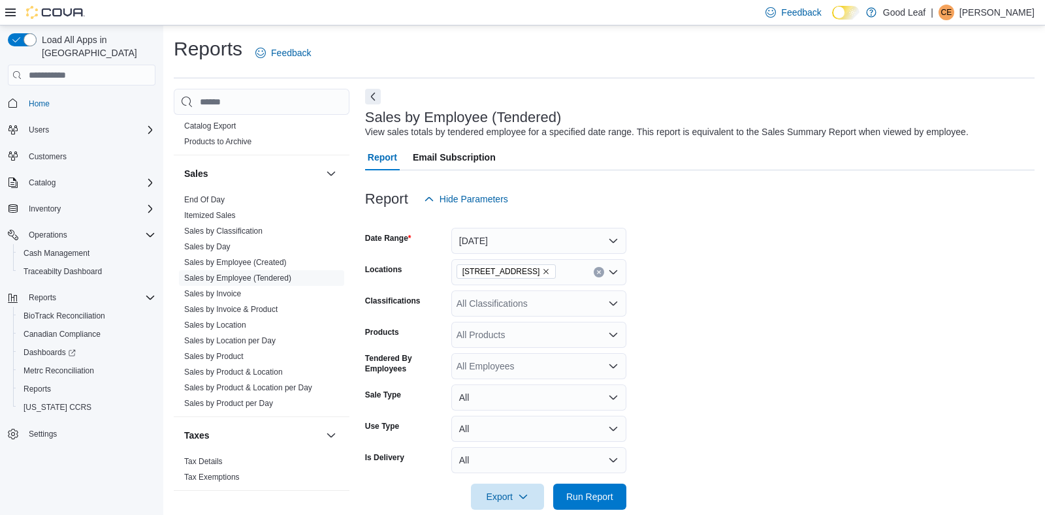
click at [976, 9] on p "[PERSON_NAME]" at bounding box center [996, 13] width 75 height 16
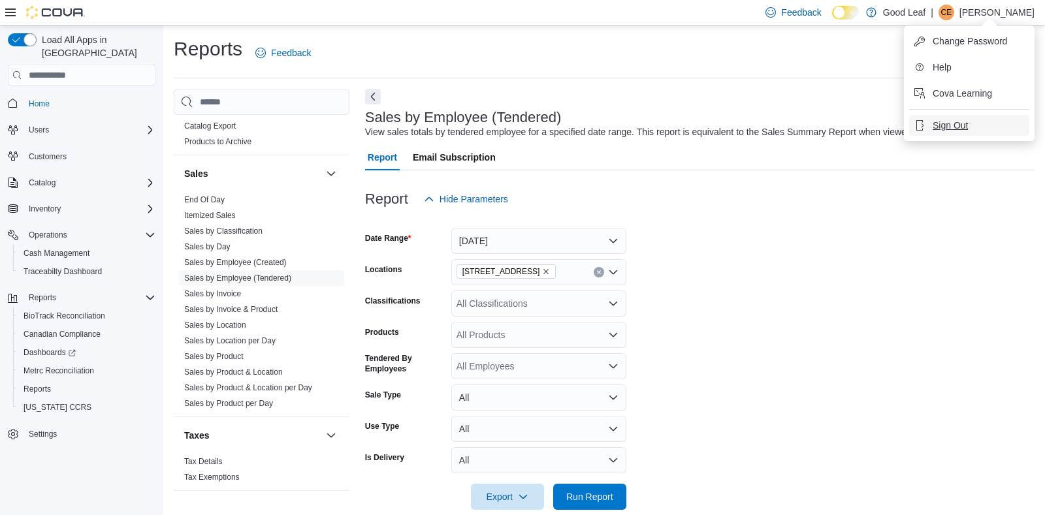
click at [955, 122] on span "Sign Out" at bounding box center [949, 125] width 35 height 13
